Goal: Feedback & Contribution: Submit feedback/report problem

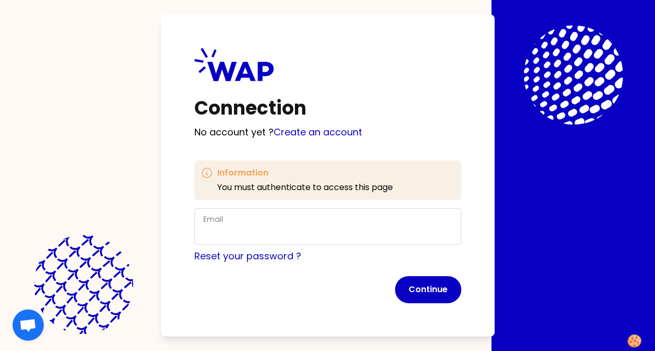
click at [319, 224] on div "Email" at bounding box center [327, 226] width 249 height 27
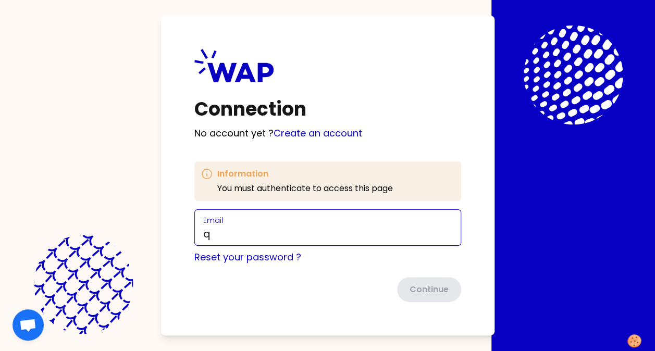
type input "[EMAIL_ADDRESS][DOMAIN_NAME]"
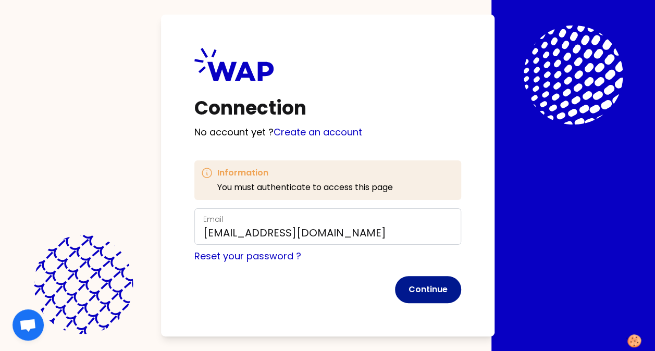
click at [409, 288] on button "Continue" at bounding box center [428, 289] width 66 height 27
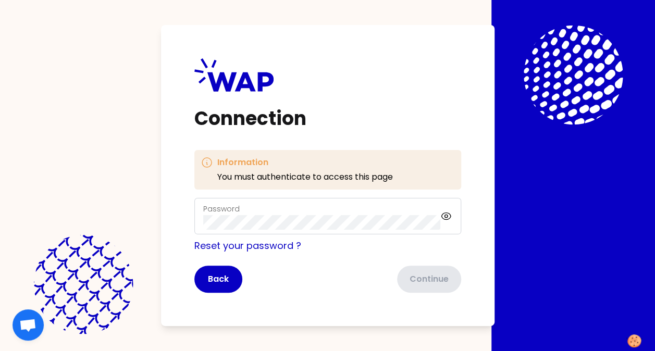
drag, startPoint x: 260, startPoint y: 230, endPoint x: 260, endPoint y: 215, distance: 15.1
click at [260, 215] on div "Password" at bounding box center [322, 216] width 238 height 27
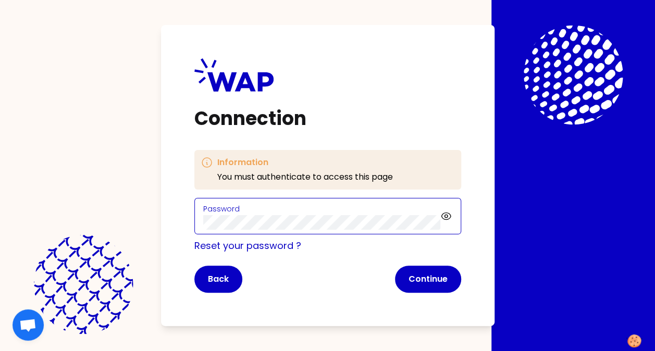
click button "Continue" at bounding box center [428, 279] width 66 height 27
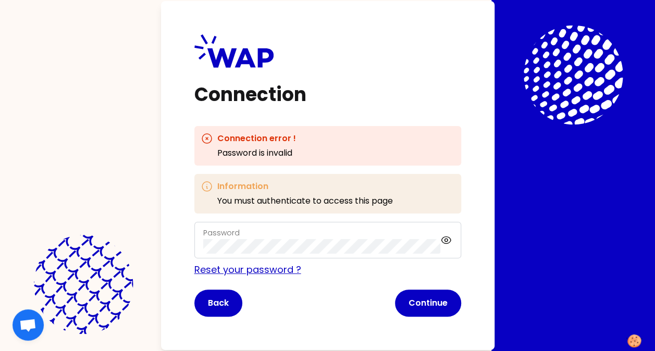
click at [208, 272] on link "Reset your password ?" at bounding box center [247, 269] width 107 height 13
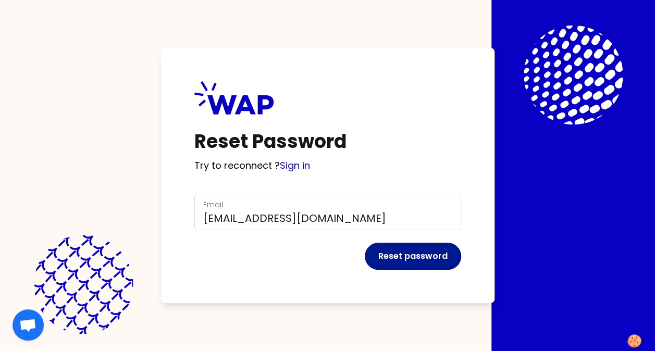
click at [401, 256] on button "Reset password" at bounding box center [413, 256] width 96 height 27
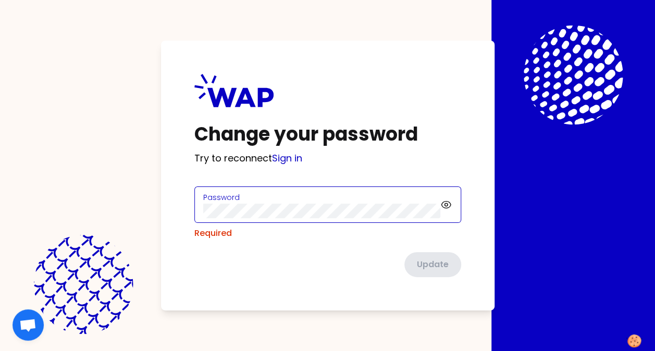
click at [252, 208] on div "Password" at bounding box center [322, 204] width 238 height 27
click at [294, 158] on link "Sign in" at bounding box center [287, 158] width 30 height 13
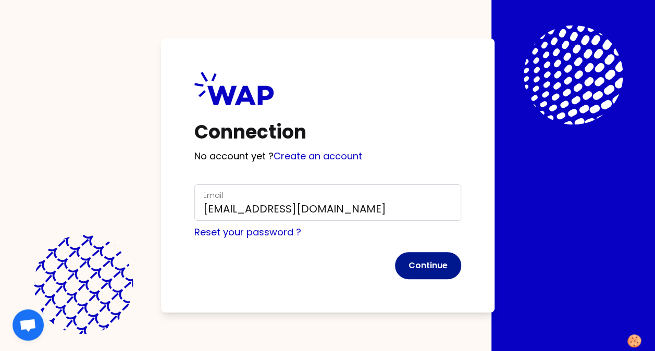
click at [417, 266] on button "Continue" at bounding box center [428, 265] width 66 height 27
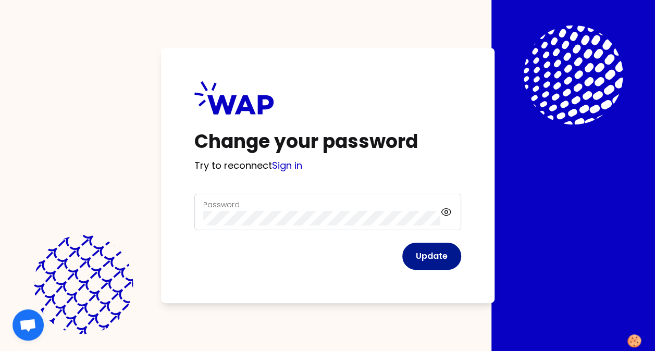
click at [427, 257] on button "Update" at bounding box center [431, 256] width 59 height 27
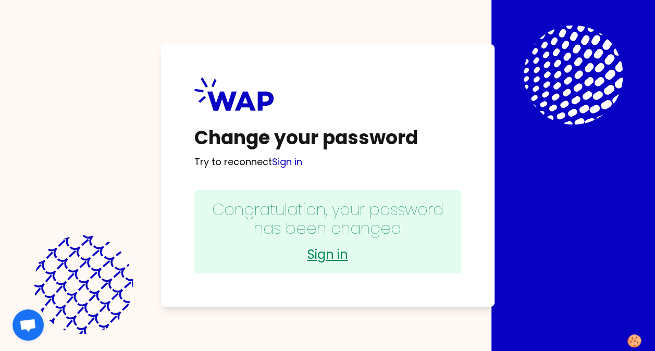
click at [340, 256] on link "Sign in" at bounding box center [328, 254] width 246 height 17
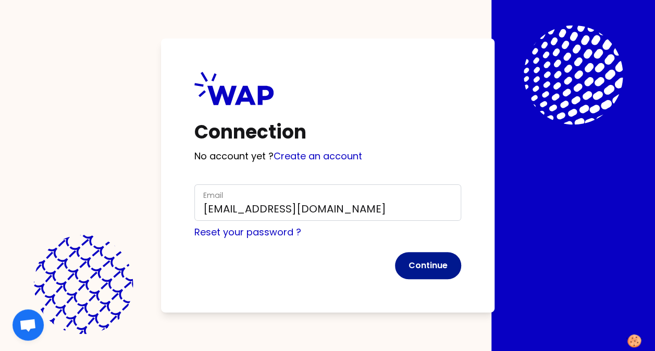
click at [417, 264] on button "Continue" at bounding box center [428, 265] width 66 height 27
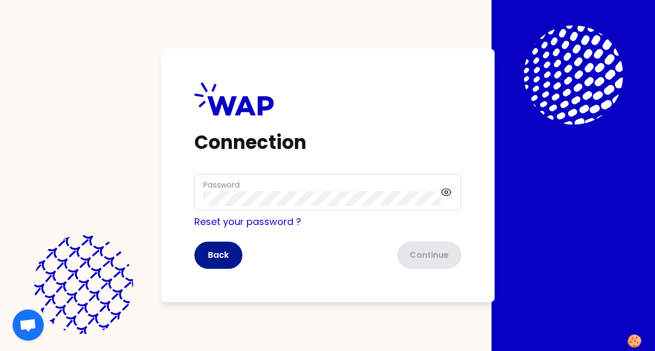
click at [226, 257] on button "Back" at bounding box center [218, 255] width 48 height 27
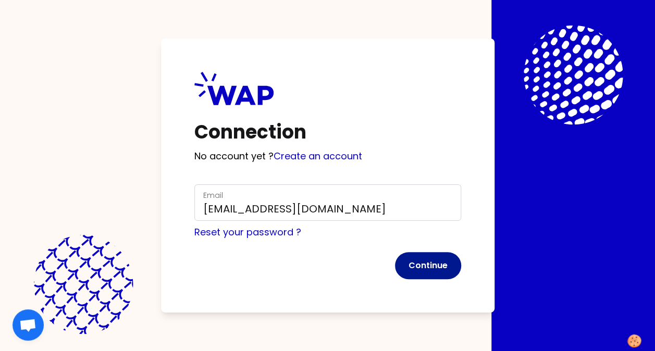
click at [411, 265] on button "Continue" at bounding box center [428, 265] width 66 height 27
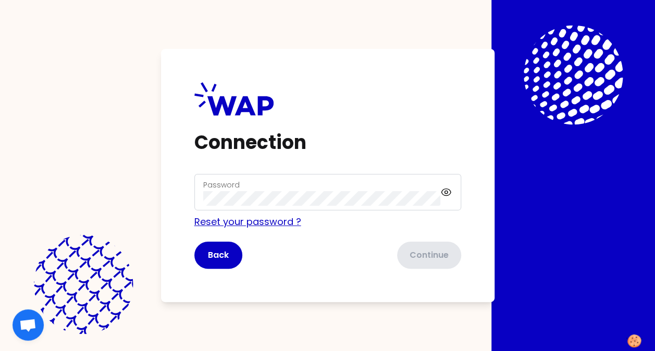
click at [233, 221] on link "Reset your password ?" at bounding box center [247, 221] width 107 height 13
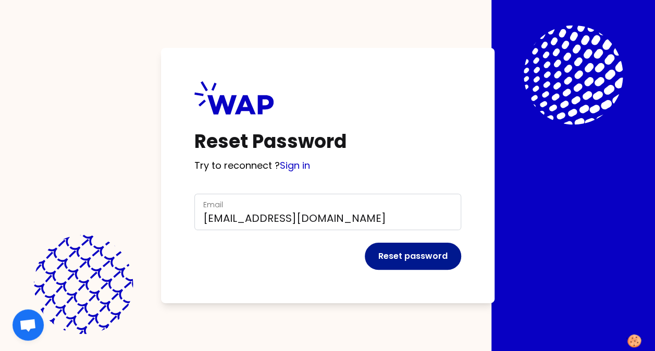
click at [422, 257] on button "Reset password" at bounding box center [413, 256] width 96 height 27
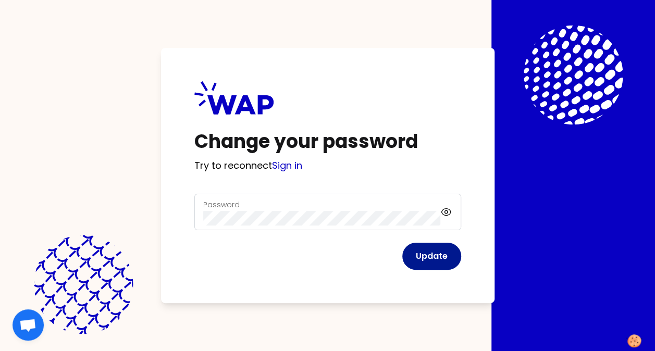
click at [417, 257] on button "Update" at bounding box center [431, 256] width 59 height 27
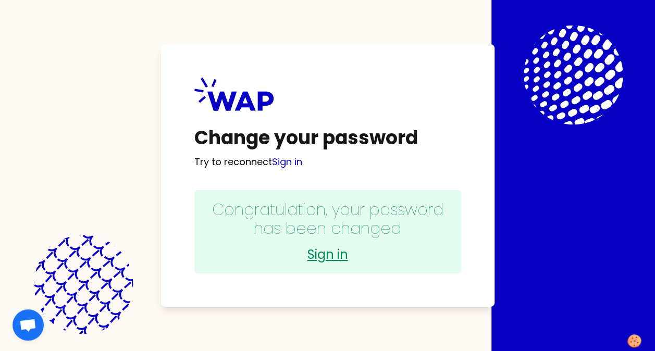
click at [332, 257] on link "Sign in" at bounding box center [328, 254] width 246 height 17
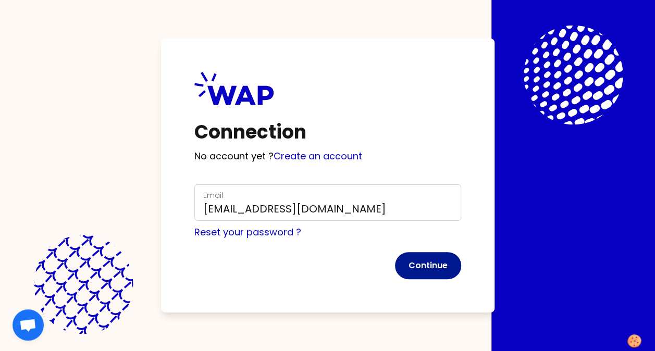
click at [433, 269] on button "Continue" at bounding box center [428, 265] width 66 height 27
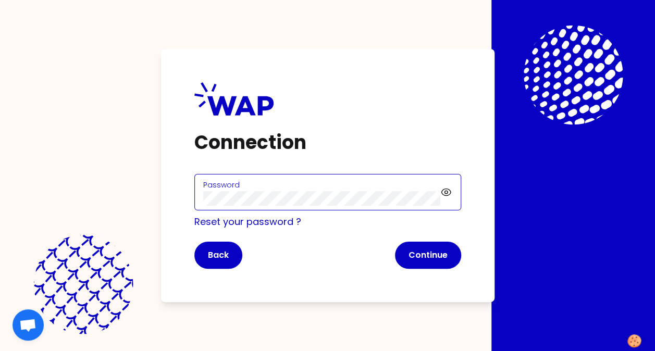
click button "Continue" at bounding box center [428, 255] width 66 height 27
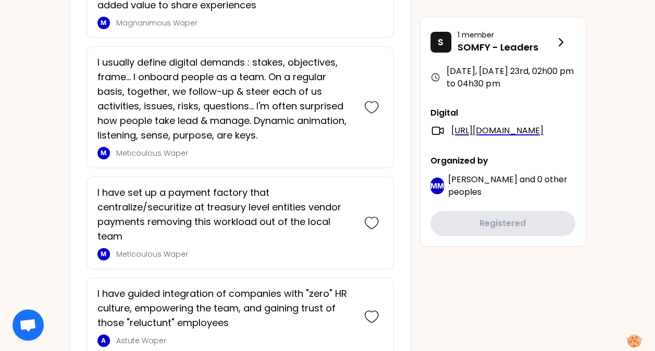
scroll to position [1875, 0]
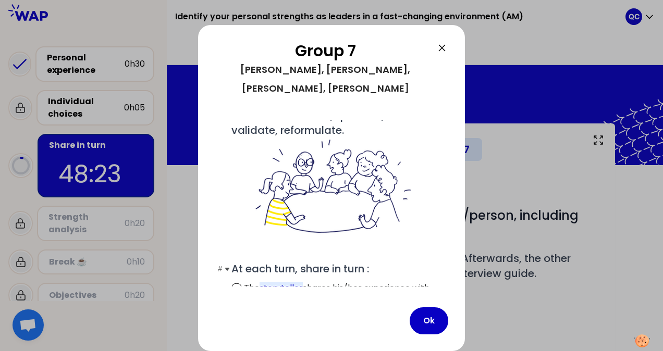
scroll to position [75, 0]
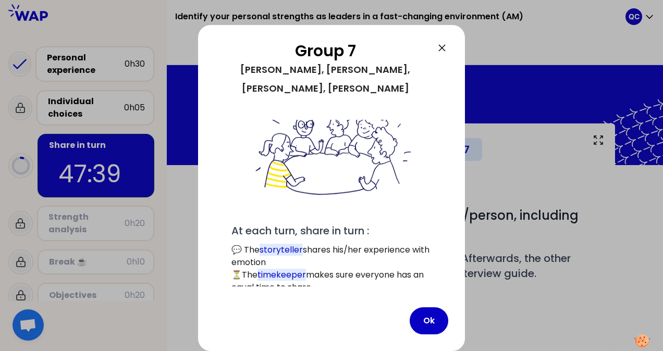
click at [555, 42] on div at bounding box center [331, 175] width 663 height 351
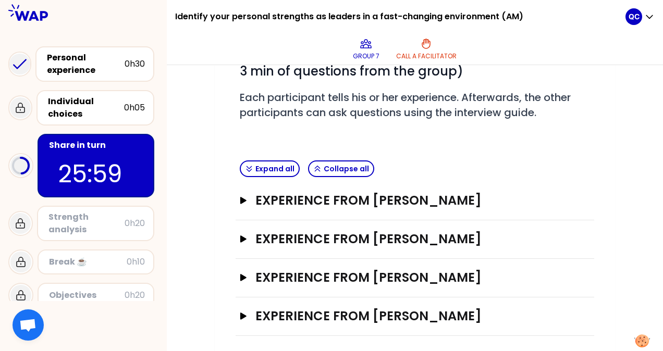
scroll to position [164, 0]
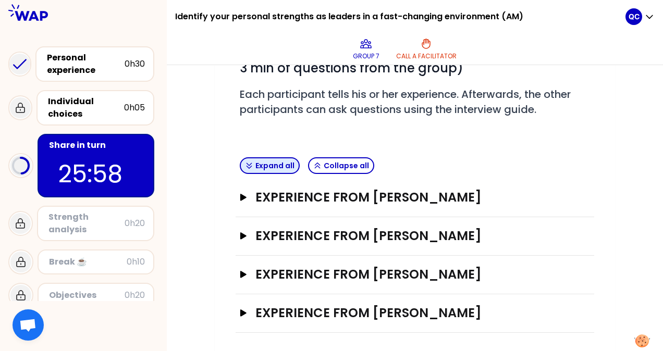
click at [279, 169] on button "Expand all" at bounding box center [270, 165] width 60 height 17
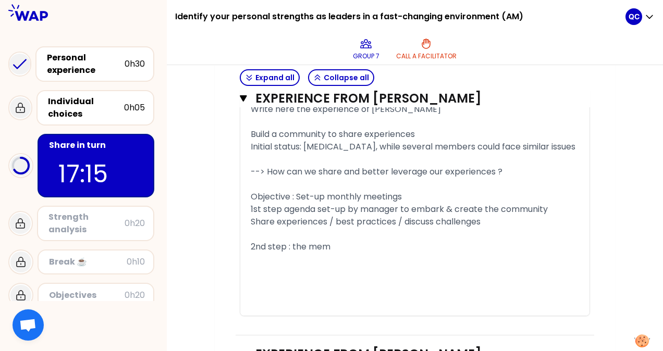
scroll to position [2396, 0]
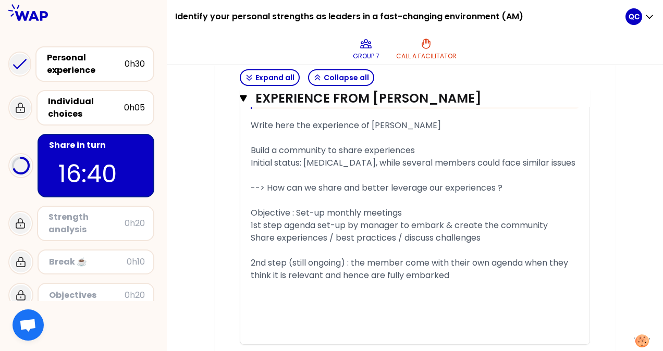
click at [278, 332] on div "﻿" at bounding box center [415, 325] width 328 height 13
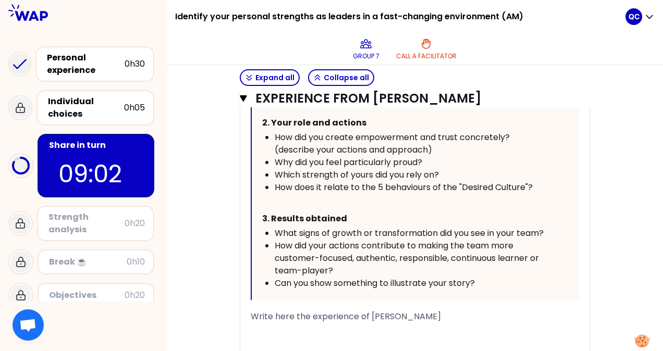
scroll to position [3073, 0]
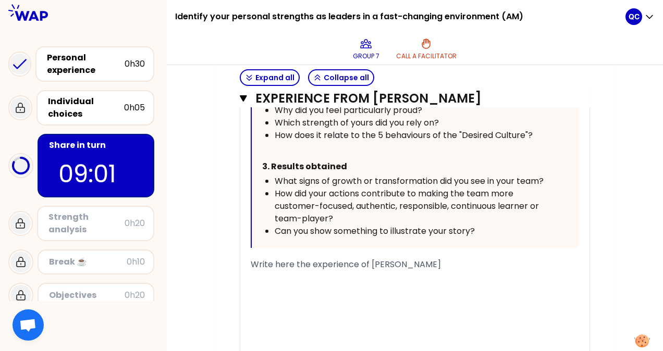
click at [374, 283] on div "﻿" at bounding box center [415, 289] width 328 height 13
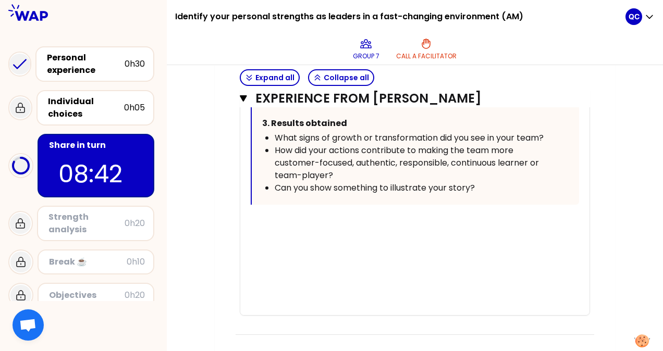
scroll to position [3064, 0]
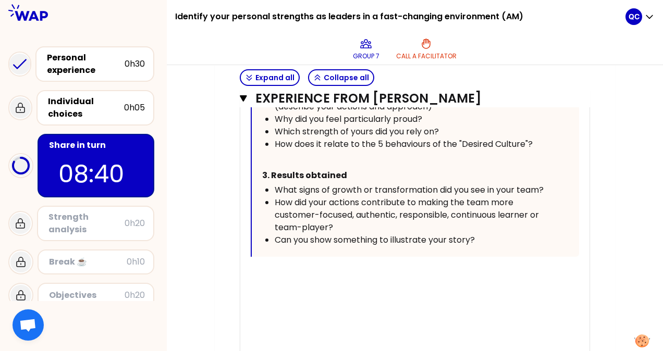
click at [359, 274] on div at bounding box center [415, 273] width 328 height 13
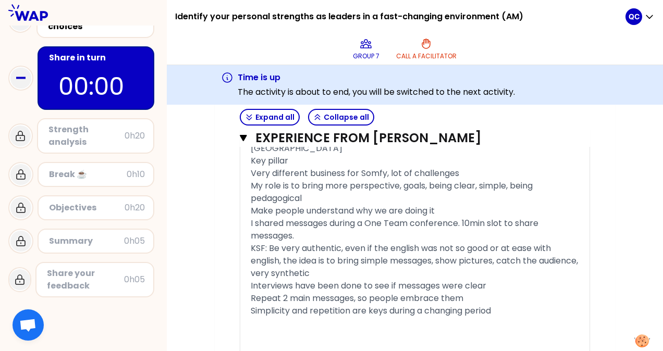
scroll to position [3137, 0]
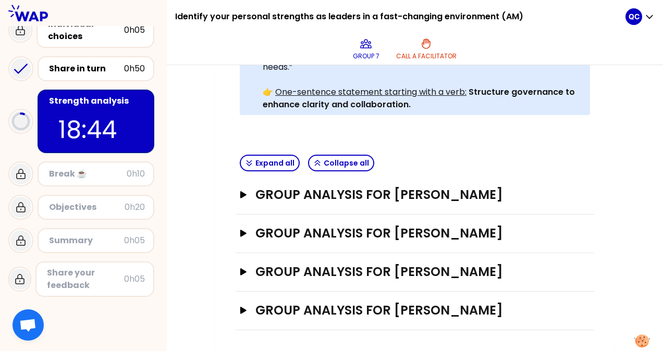
scroll to position [349, 0]
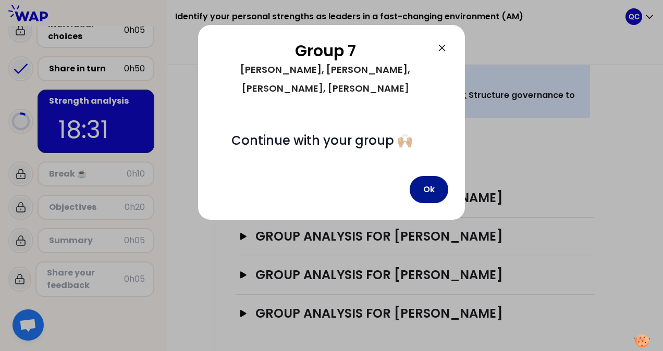
click at [429, 176] on button "Ok" at bounding box center [428, 189] width 39 height 27
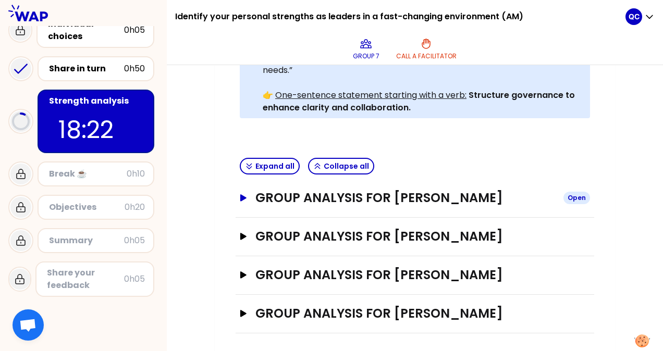
click at [243, 197] on icon "button" at bounding box center [243, 197] width 6 height 7
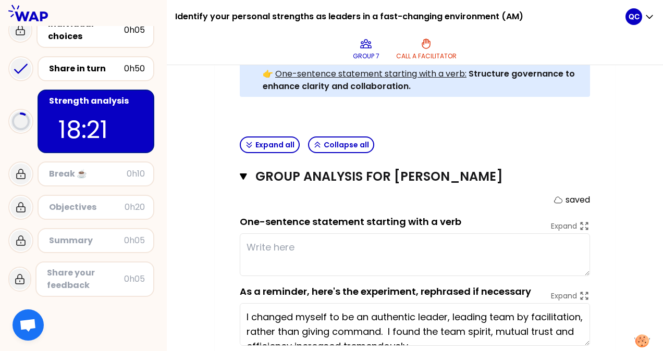
scroll to position [402, 0]
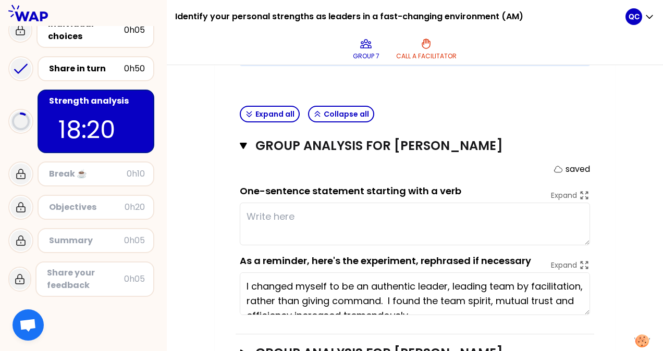
click at [351, 218] on textarea at bounding box center [415, 224] width 350 height 43
click at [432, 213] on textarea at bounding box center [415, 224] width 350 height 43
click at [291, 216] on textarea at bounding box center [415, 224] width 350 height 43
click at [294, 215] on textarea at bounding box center [415, 224] width 350 height 43
type textarea "E"
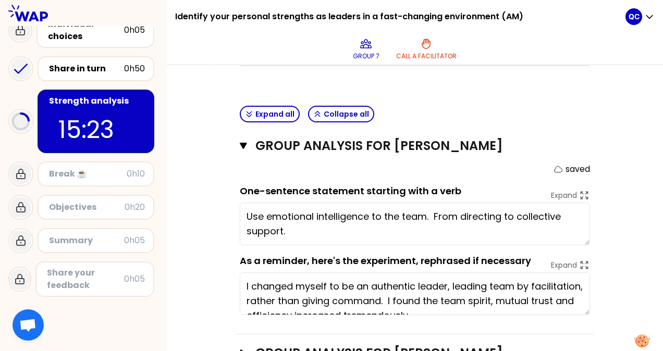
click at [570, 217] on textarea "Use emotional intelligence to the team. From directing to collective support." at bounding box center [415, 224] width 350 height 43
click at [265, 213] on textarea "Use emotional intelligence to the team. From directing to collective team suppo…" at bounding box center [415, 224] width 350 height 43
paste textarea "Use emotional intelligence to the team."
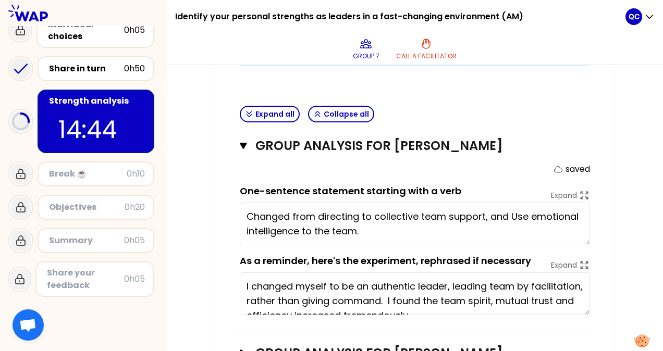
click at [511, 218] on textarea "Changed from directing to collective team support, and Use emotional intelligen…" at bounding box center [415, 224] width 350 height 43
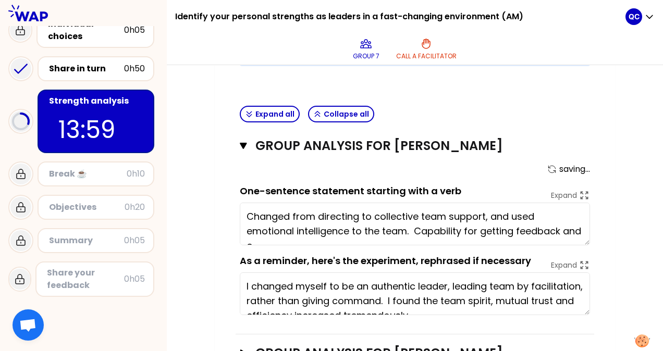
scroll to position [7, 0]
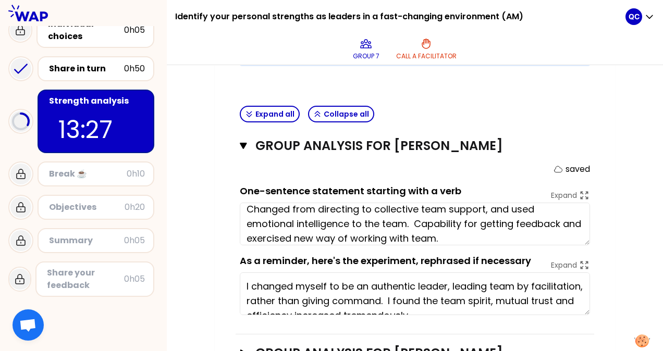
click at [319, 211] on textarea "Changed from directing to collective team support, and used emotional intellige…" at bounding box center [415, 224] width 350 height 43
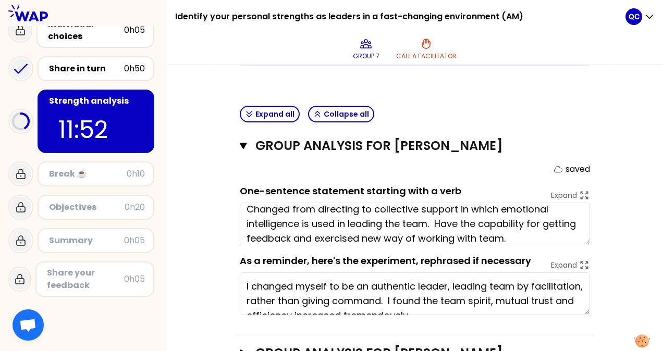
scroll to position [7, 0]
click at [470, 209] on textarea "Changed from directing to collective support in which emotional intelligence is…" at bounding box center [415, 224] width 350 height 43
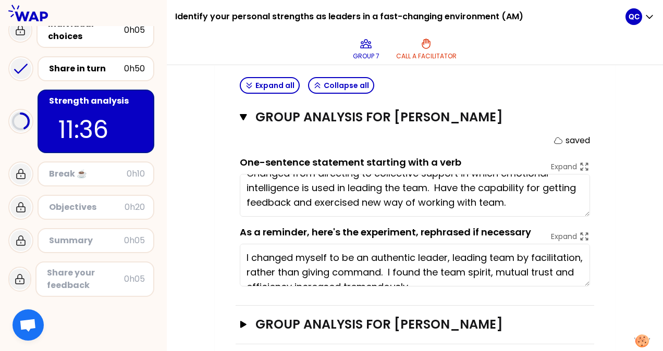
scroll to position [454, 0]
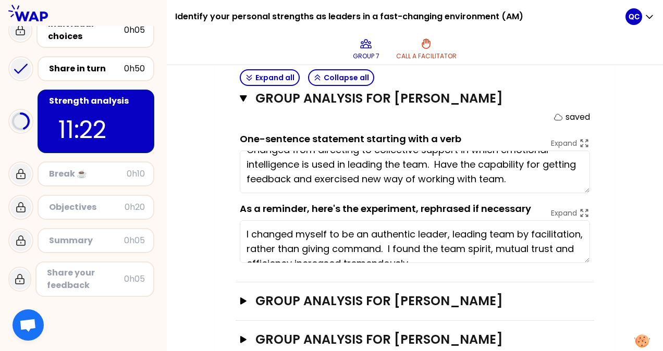
type textarea "Changed from directing to collective support in which emotional intelligence is…"
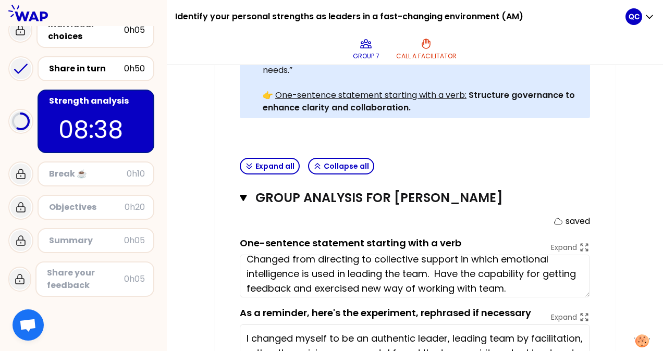
scroll to position [15, 0]
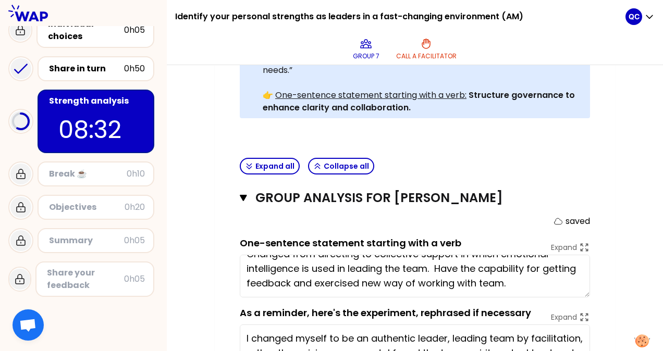
click at [442, 270] on textarea "Changed from directing to collective support in which emotional intelligence is…" at bounding box center [415, 276] width 350 height 43
click at [439, 269] on textarea "Changed from directing to collective support in which emotional intelligence is…" at bounding box center [415, 276] width 350 height 43
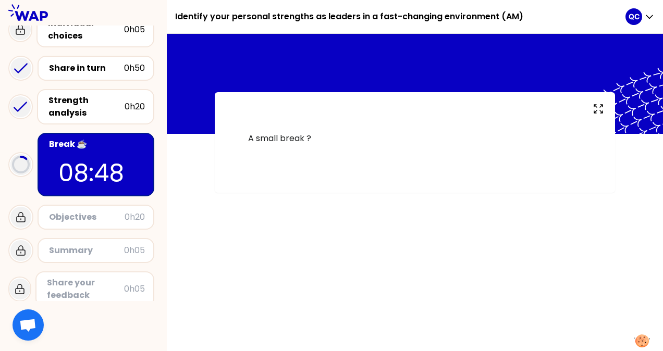
scroll to position [88, 0]
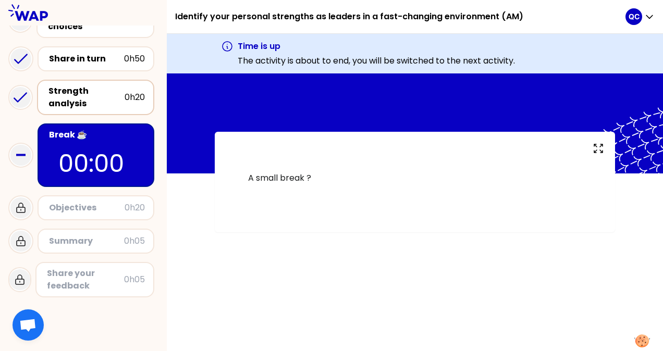
click at [80, 103] on div "Strength analysis" at bounding box center [86, 97] width 76 height 25
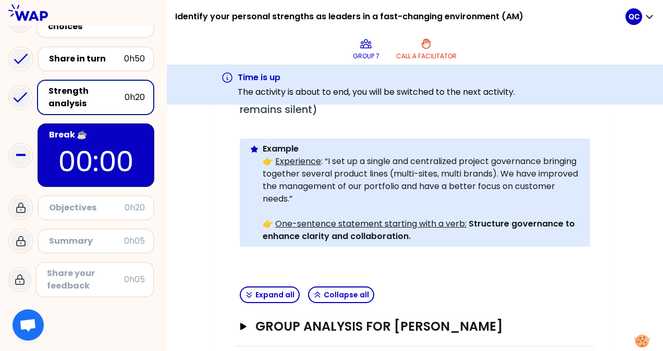
scroll to position [389, 0]
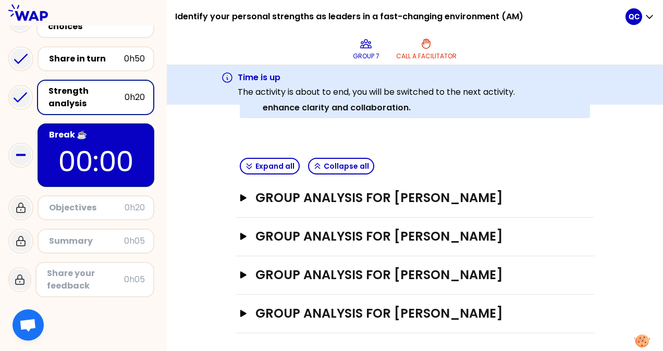
click at [101, 209] on div "Objectives" at bounding box center [87, 208] width 76 height 13
click at [243, 196] on icon "button" at bounding box center [243, 197] width 6 height 7
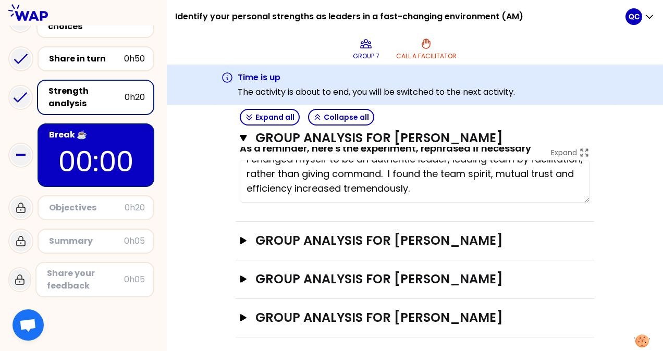
scroll to position [557, 0]
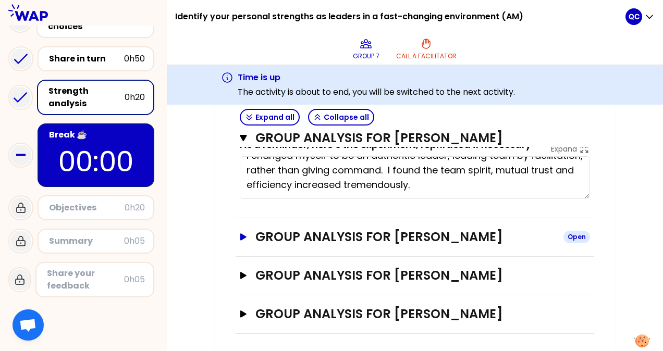
click at [241, 235] on icon "button" at bounding box center [243, 236] width 6 height 7
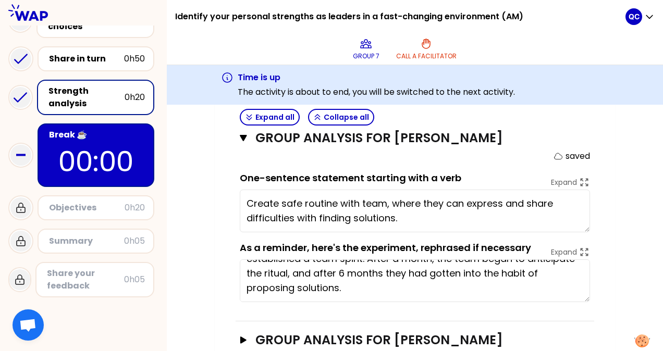
scroll to position [714, 0]
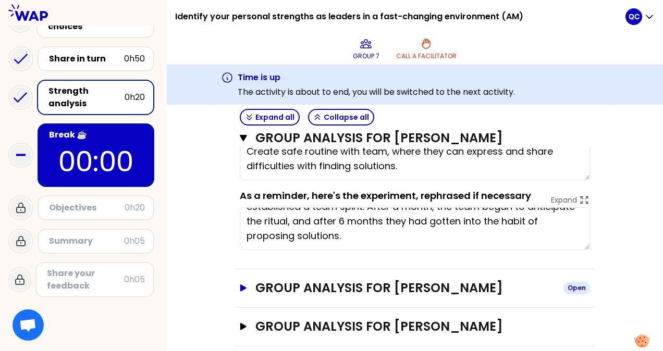
click at [243, 285] on icon "button" at bounding box center [243, 287] width 6 height 7
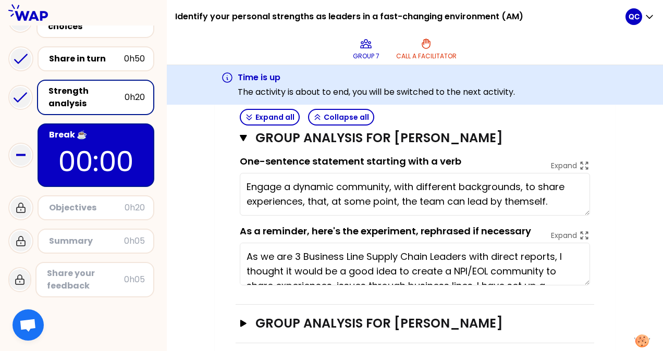
scroll to position [893, 0]
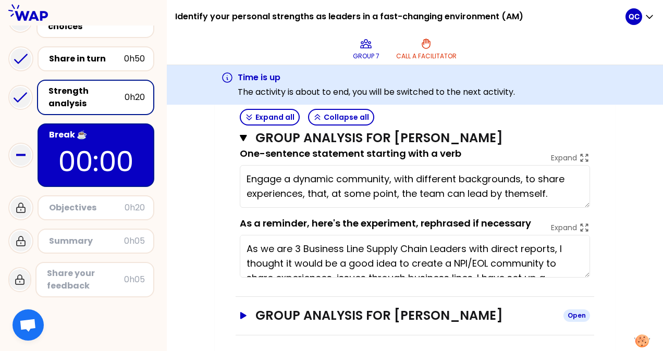
click at [245, 312] on icon "button" at bounding box center [243, 315] width 6 height 7
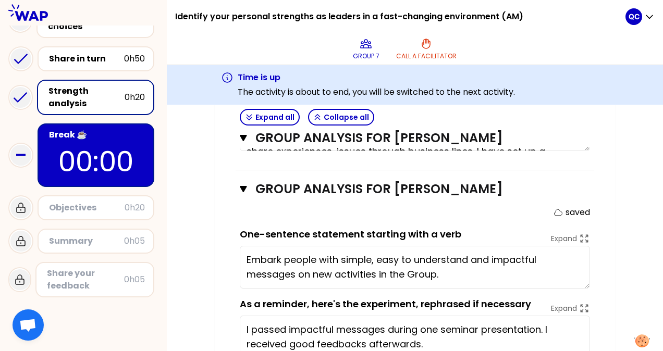
scroll to position [1050, 0]
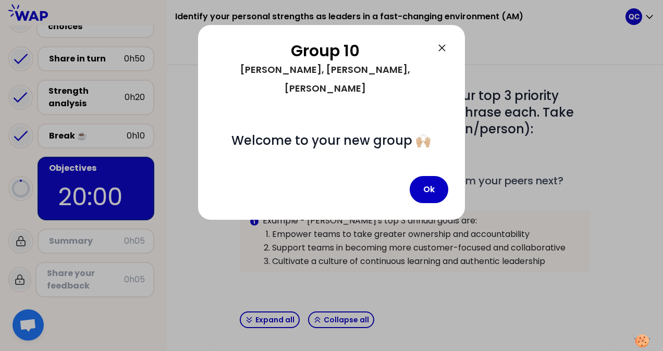
scroll to position [234, 0]
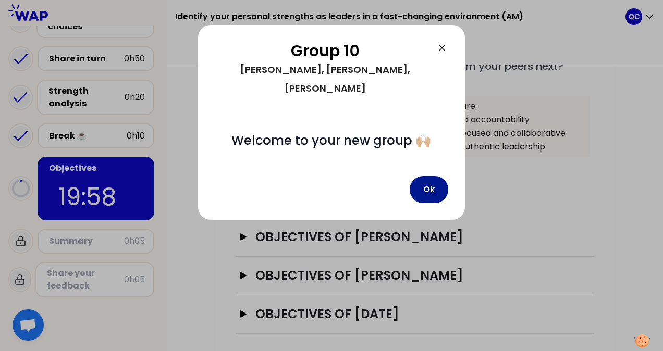
click at [434, 176] on button "Ok" at bounding box center [428, 189] width 39 height 27
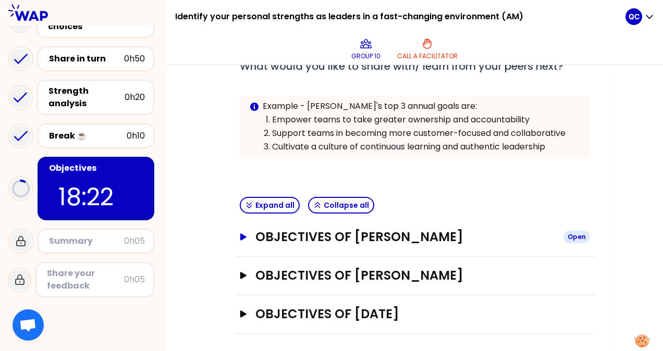
click at [242, 234] on icon "button" at bounding box center [243, 236] width 6 height 7
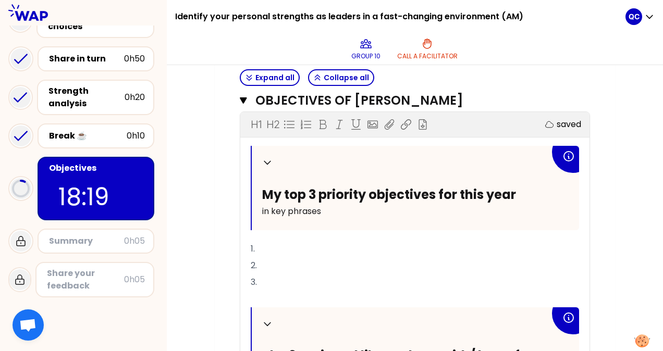
scroll to position [391, 0]
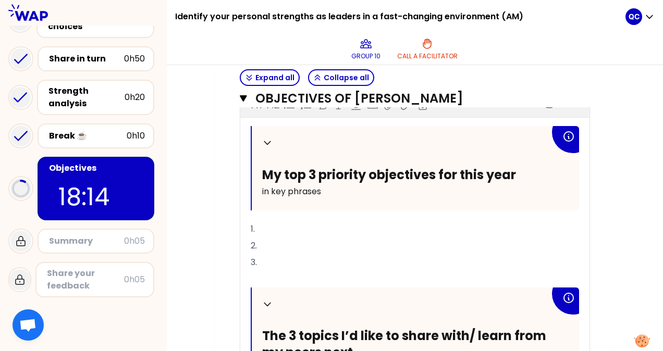
click at [348, 228] on p "1." at bounding box center [415, 229] width 328 height 17
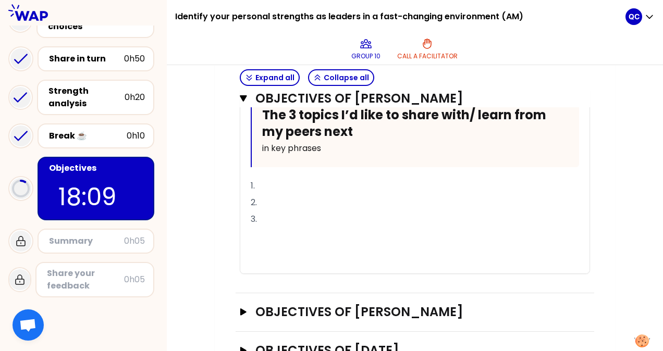
scroll to position [647, 0]
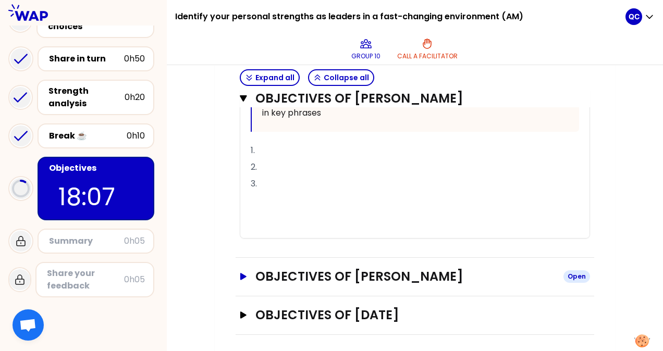
click at [244, 273] on icon "button" at bounding box center [243, 276] width 6 height 7
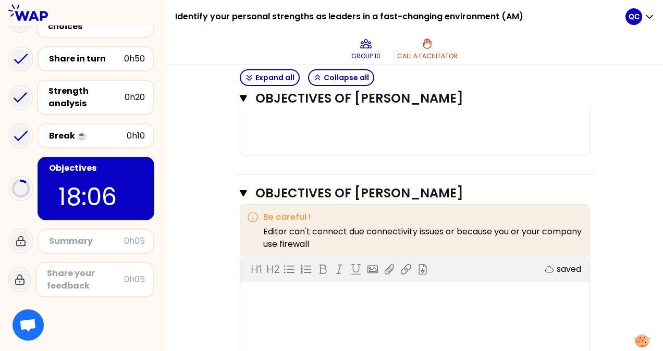
scroll to position [803, 0]
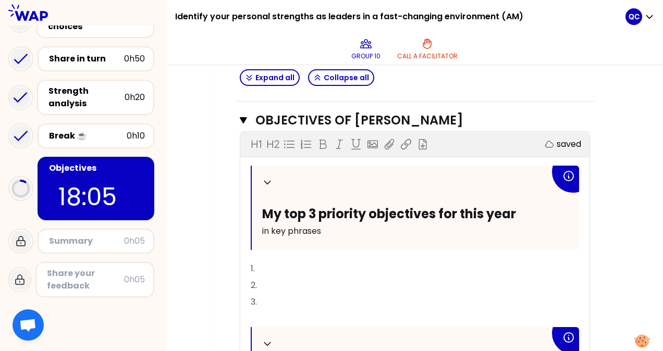
click at [301, 263] on p "1." at bounding box center [415, 268] width 328 height 17
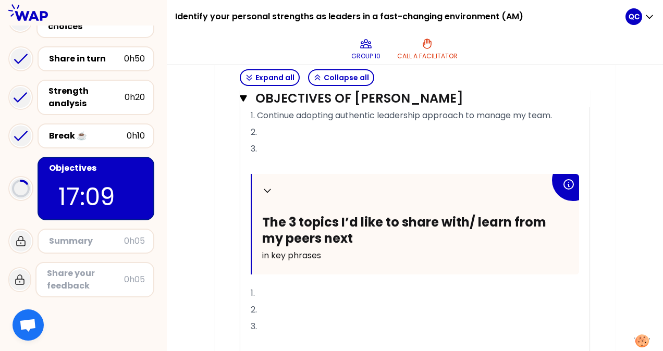
scroll to position [956, 0]
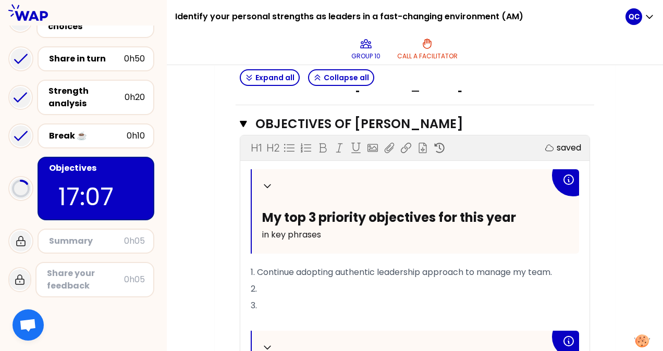
click at [288, 286] on p "2." at bounding box center [415, 289] width 328 height 17
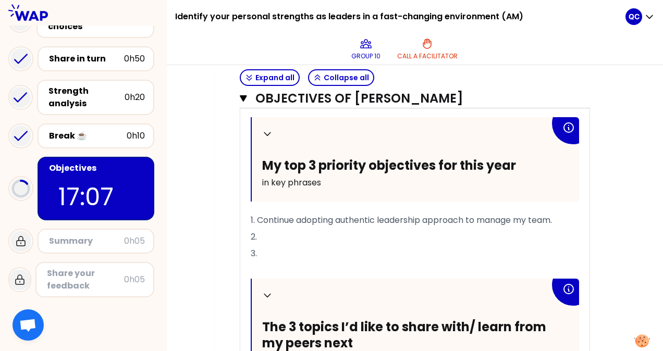
scroll to position [799, 0]
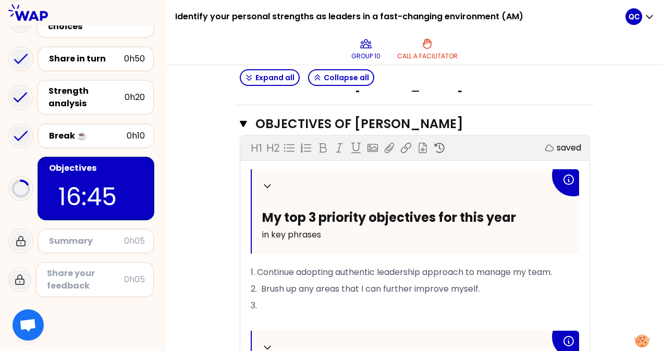
click at [285, 299] on p "3." at bounding box center [415, 305] width 328 height 17
click at [257, 267] on span "1. Continue adopting authentic leadership approach to manage my team." at bounding box center [401, 272] width 301 height 12
click at [264, 298] on p "3." at bounding box center [415, 305] width 328 height 17
click at [328, 302] on p "3." at bounding box center [415, 305] width 328 height 17
click at [494, 281] on p "2. Brush up any areas that I can further improve myself." at bounding box center [415, 289] width 328 height 17
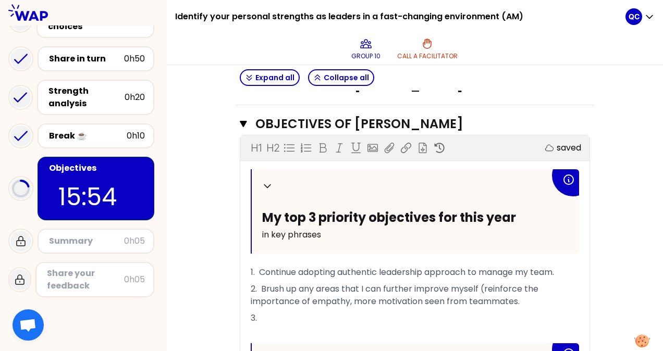
click at [418, 319] on p "3." at bounding box center [415, 318] width 328 height 17
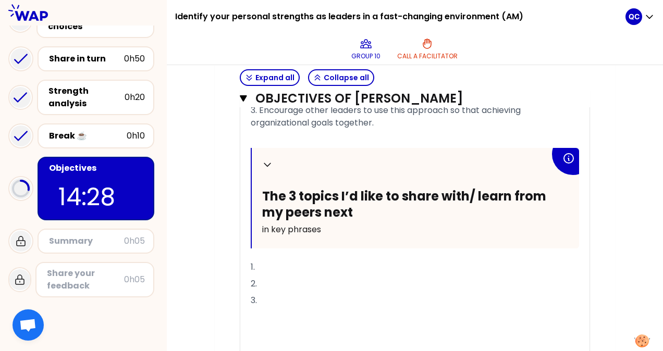
scroll to position [1008, 0]
click at [376, 261] on p "1." at bounding box center [415, 266] width 328 height 17
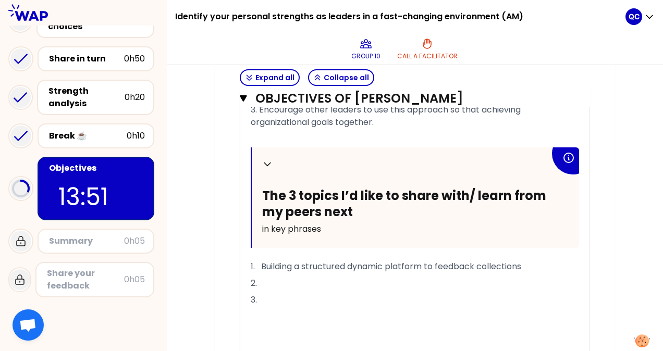
click at [326, 282] on p "2." at bounding box center [415, 283] width 328 height 17
click at [555, 268] on p "1. Building a structured dynamic platform to feedback collections" at bounding box center [415, 266] width 328 height 17
click at [402, 294] on p "3." at bounding box center [415, 300] width 328 height 17
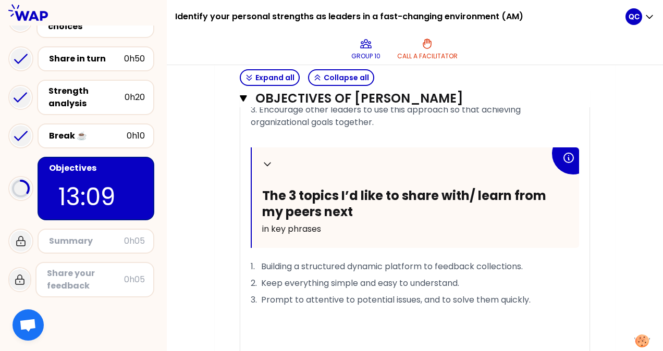
click at [305, 296] on span "3. Prompt to attentive to potential issues, and to solve them quickly." at bounding box center [391, 300] width 280 height 12
click at [480, 314] on p "﻿" at bounding box center [415, 316] width 328 height 17
click at [523, 294] on span "3. Attentive to potential issues from work, and to solve them quickly." at bounding box center [391, 300] width 280 height 12
click at [529, 295] on span "3. Attentive to potential issues from work, and to solve them quickly." at bounding box center [391, 300] width 280 height 12
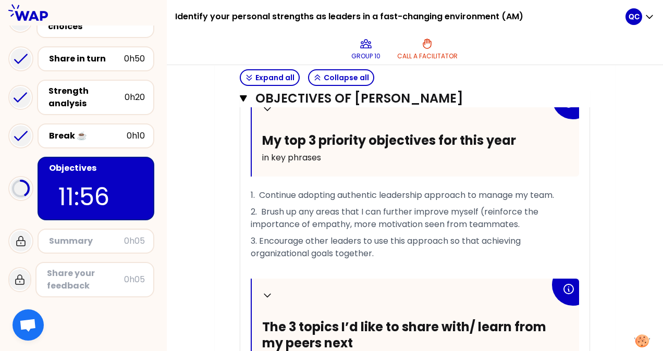
scroll to position [993, 0]
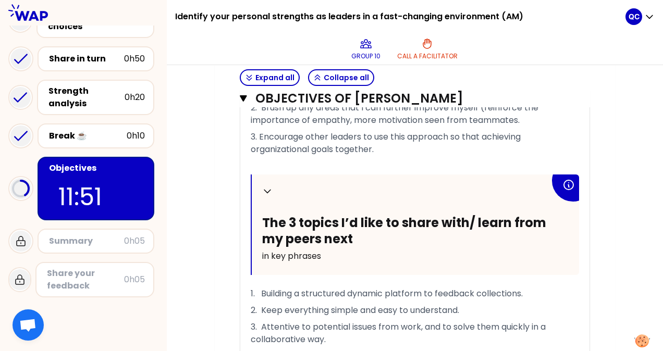
click at [304, 293] on span "1. Building a structured dynamic platform to feedback collections." at bounding box center [387, 294] width 272 height 12
click at [392, 291] on span "1. Building a dynamic platform to feedback collections." at bounding box center [364, 294] width 226 height 12
click at [431, 290] on span "1. Building a dynamic platform to feedback collections." at bounding box center [364, 294] width 226 height 12
click at [392, 290] on span "1. Building a dynamic platform to feedback collections." at bounding box center [364, 294] width 226 height 12
click at [476, 288] on span "1. Building a dynamic platform to exchange feedback collections." at bounding box center [385, 294] width 269 height 12
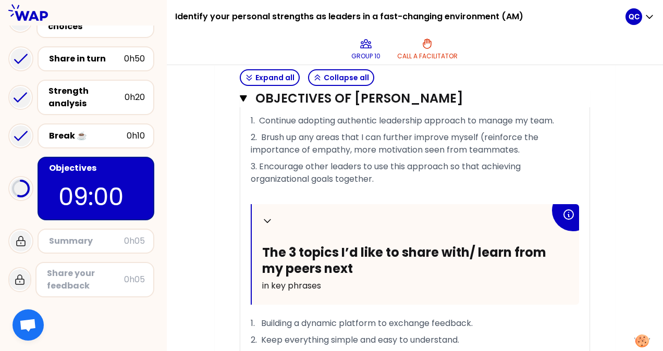
scroll to position [889, 0]
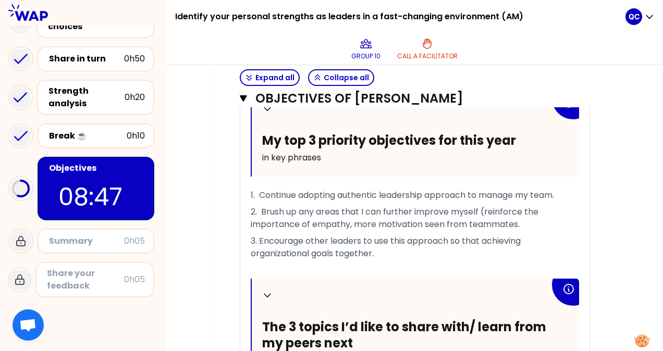
click at [451, 209] on span "2. Brush up any areas that I can further improve myself (reinforce the importan…" at bounding box center [396, 218] width 290 height 24
click at [520, 222] on span "2. Brush up any areas that I can further improve myself (reinforce the importan…" at bounding box center [396, 218] width 290 height 24
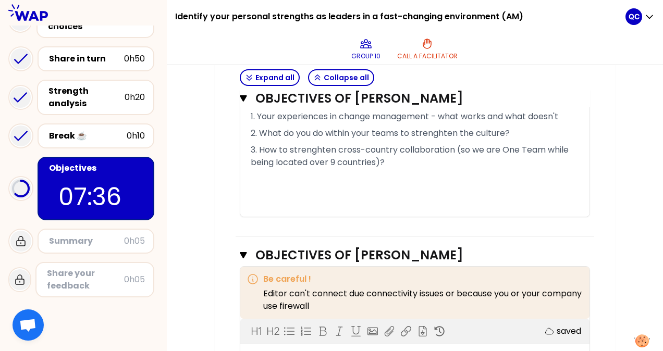
scroll to position [797, 0]
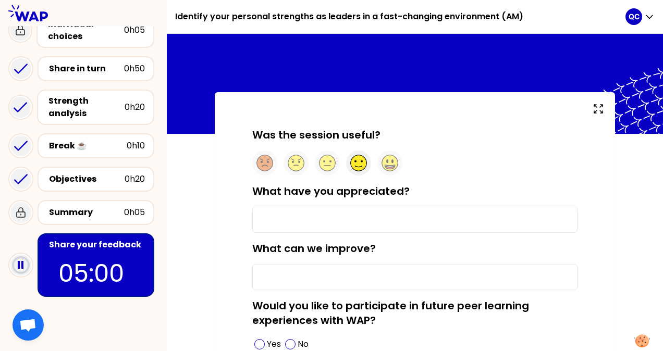
click at [354, 171] on div at bounding box center [358, 163] width 25 height 25
click at [347, 221] on input "What have you appreciated?" at bounding box center [414, 220] width 325 height 26
drag, startPoint x: 358, startPoint y: 222, endPoint x: 294, endPoint y: 222, distance: 64.6
click at [294, 222] on input "Sharing with others." at bounding box center [414, 220] width 325 height 26
type input "Sharing amongst ourselves."
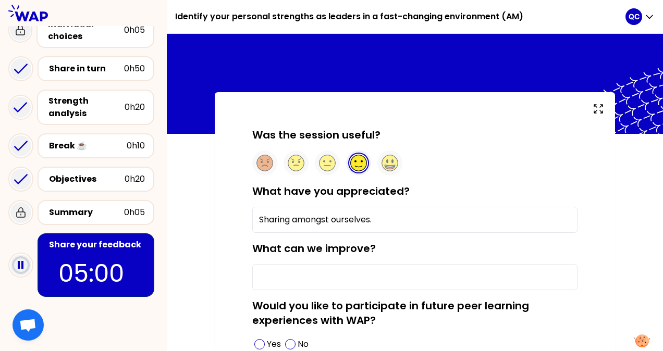
click at [321, 273] on input "What can we improve?" at bounding box center [414, 277] width 325 height 26
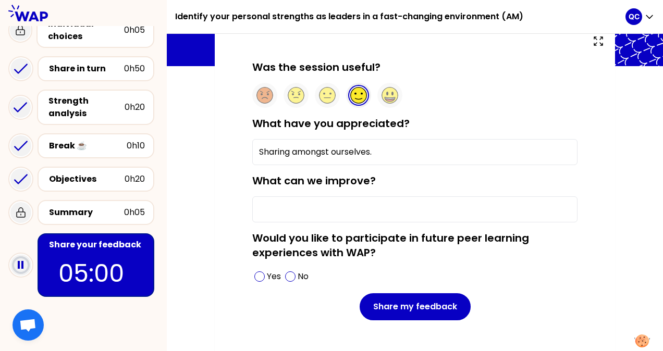
scroll to position [90, 0]
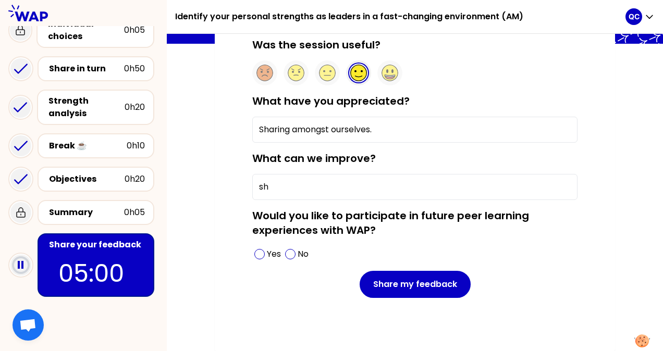
type input "s"
type input "H"
type input "Shorter the time is better."
click at [264, 256] on div "Yes" at bounding box center [267, 254] width 31 height 17
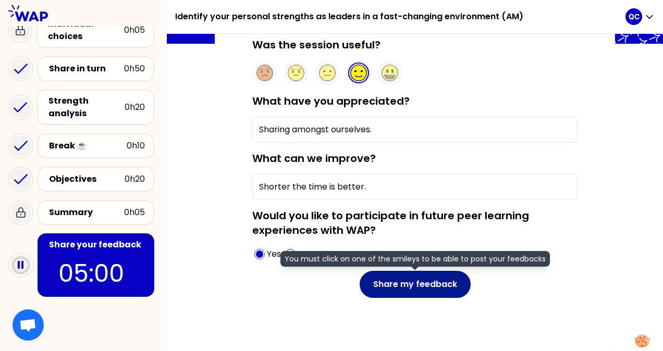
click at [418, 282] on button "Share my feedback" at bounding box center [414, 284] width 111 height 27
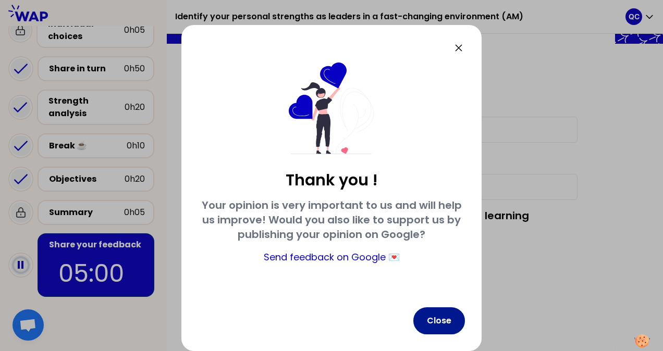
click at [446, 321] on button "Close" at bounding box center [439, 320] width 52 height 27
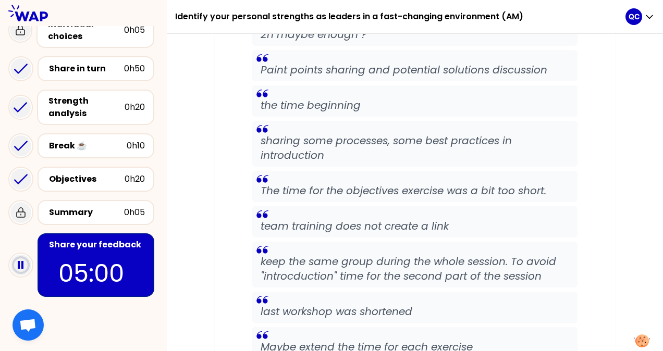
scroll to position [2700, 0]
